Goal: Download file/media

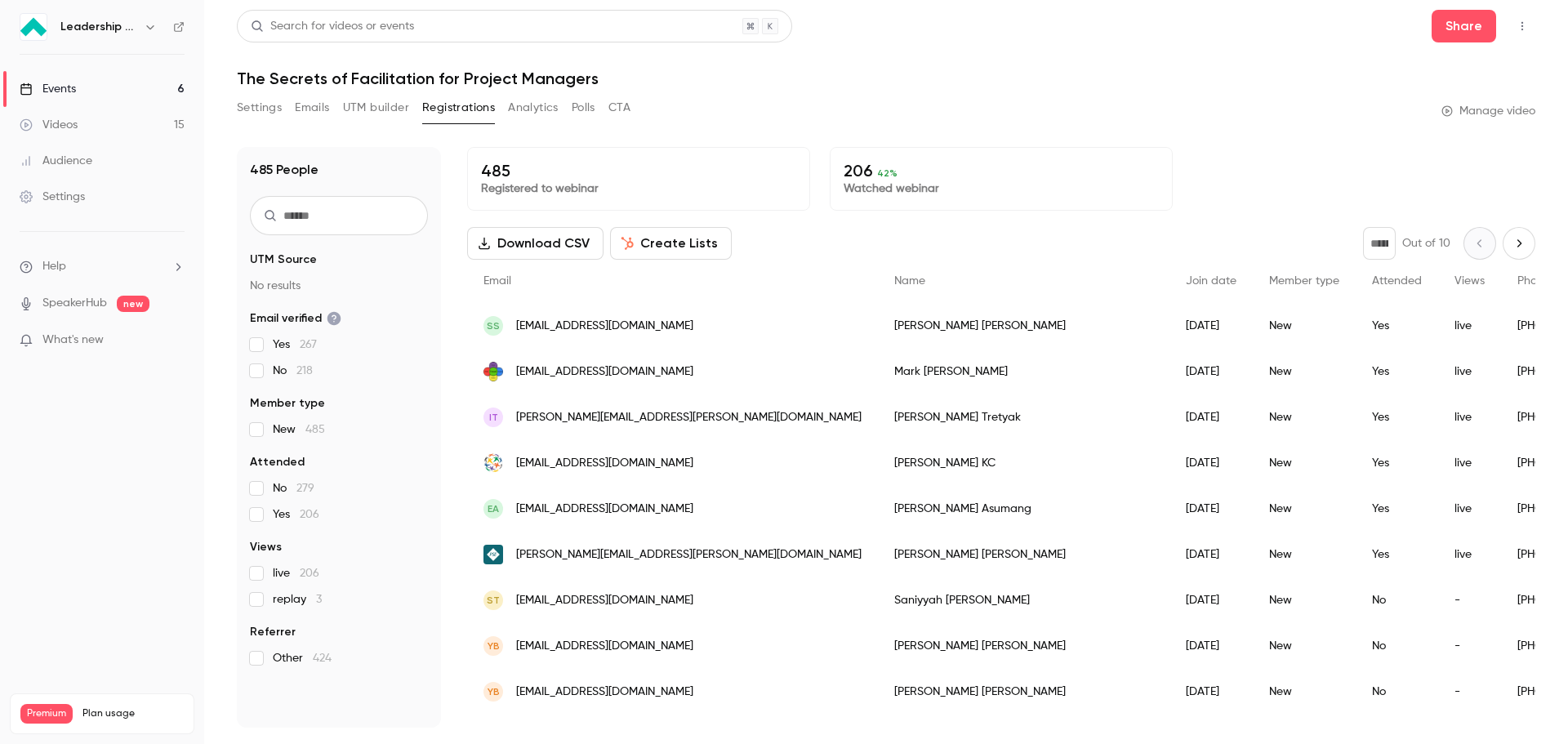
click at [507, 237] on button "Download CSV" at bounding box center [535, 243] width 137 height 33
click at [1510, 244] on icon "Next page" at bounding box center [1519, 243] width 18 height 13
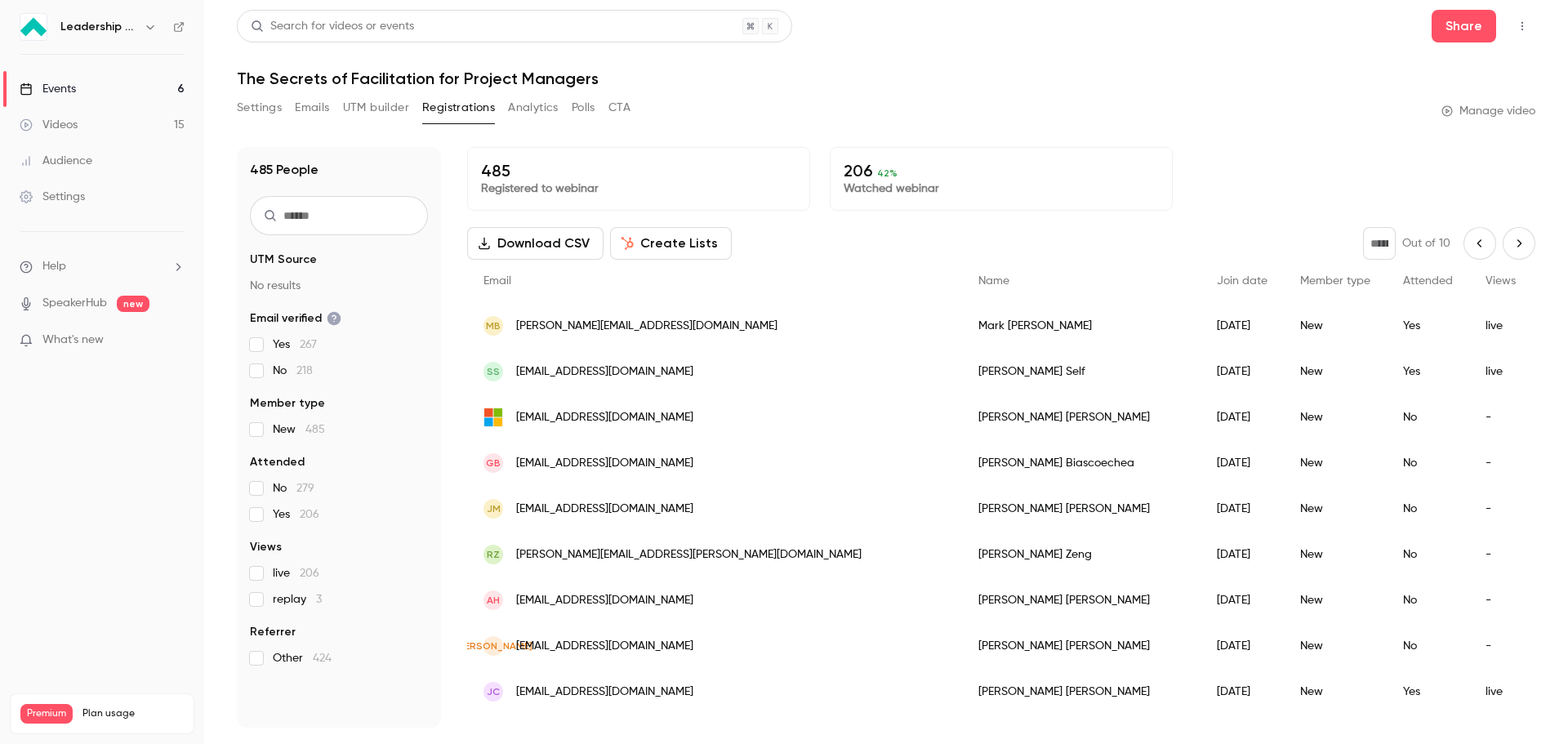
click at [1510, 244] on icon "Next page" at bounding box center [1519, 243] width 18 height 13
type input "*"
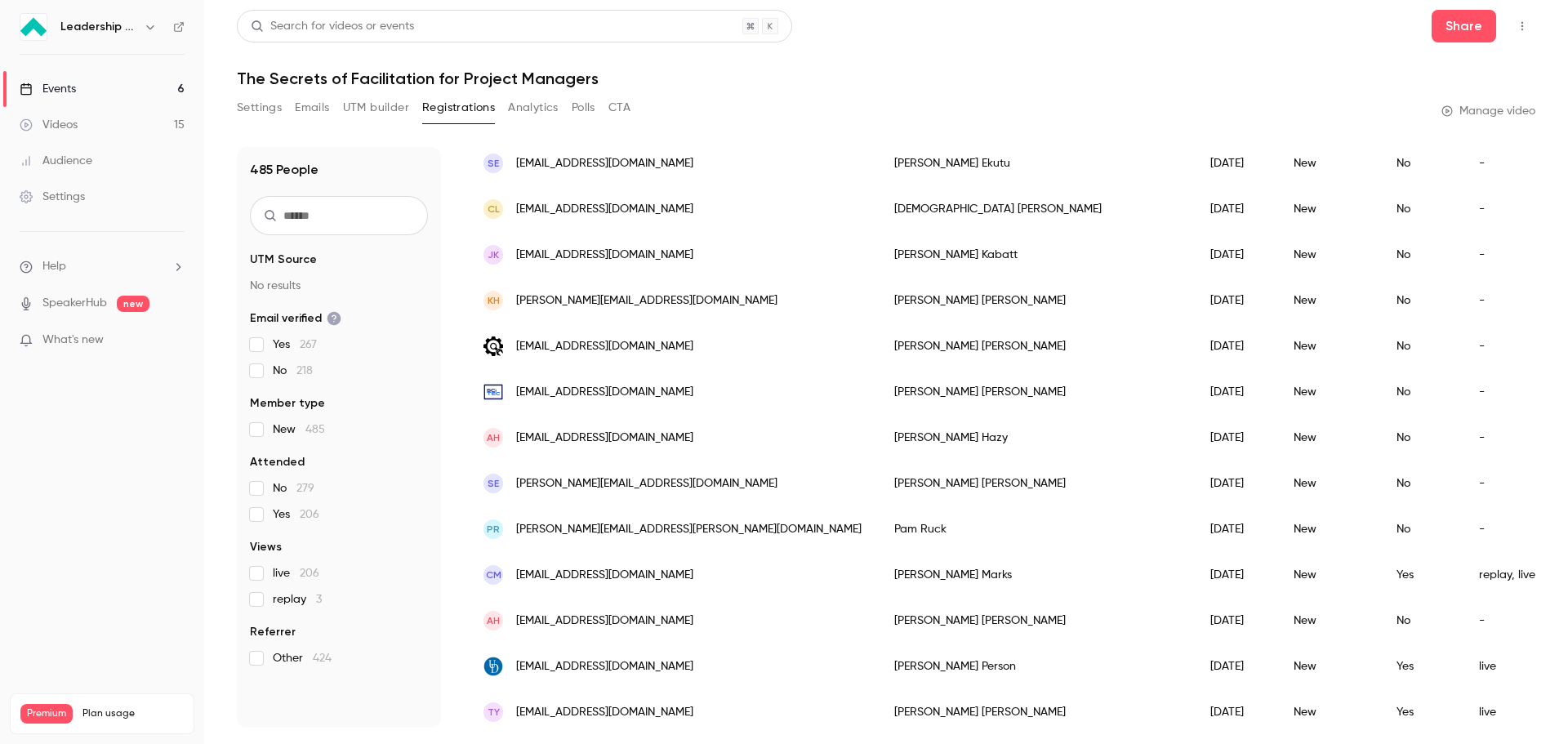
scroll to position [434, 0]
